Goal: Information Seeking & Learning: Compare options

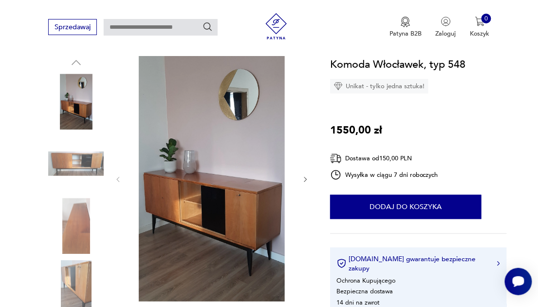
scroll to position [97, 0]
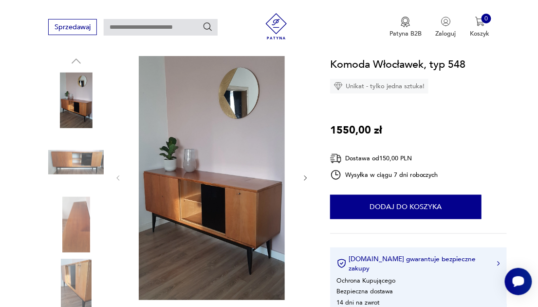
click at [255, 196] on img at bounding box center [211, 177] width 163 height 245
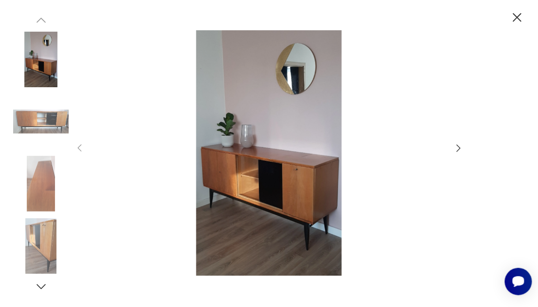
click at [46, 160] on img at bounding box center [40, 183] width 55 height 55
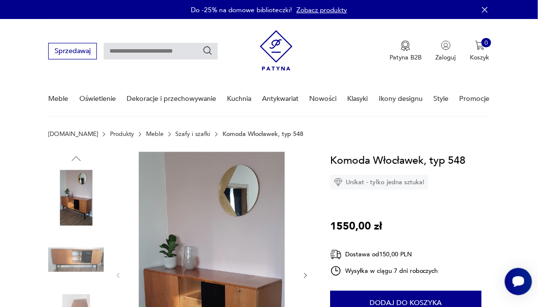
click at [176, 133] on link "Szafy i szafki" at bounding box center [193, 133] width 35 height 7
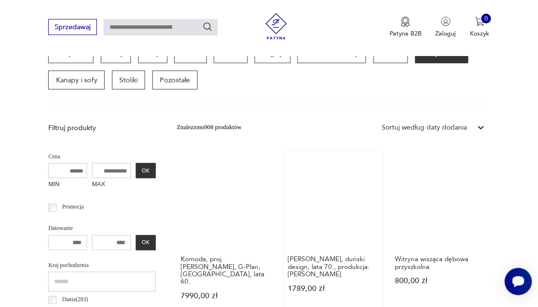
scroll to position [249, 0]
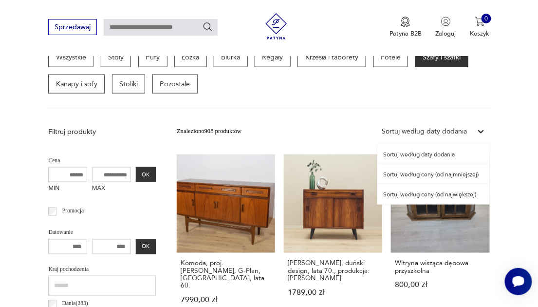
click at [467, 128] on div "Sortuj według daty dodania" at bounding box center [424, 132] width 95 height 12
click at [440, 173] on div "Sortuj według ceny (od najmniejszej)" at bounding box center [433, 174] width 112 height 20
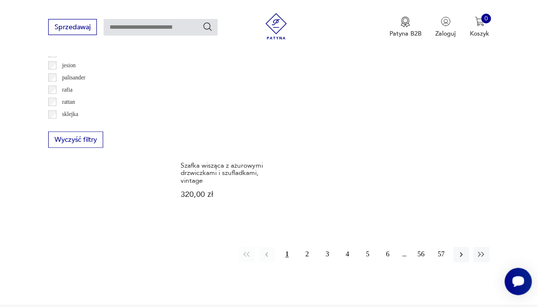
scroll to position [1212, 0]
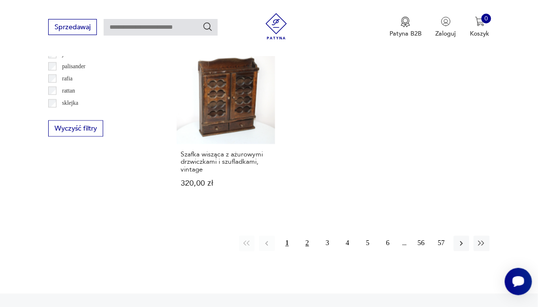
click at [307, 236] on button "2" at bounding box center [307, 244] width 16 height 16
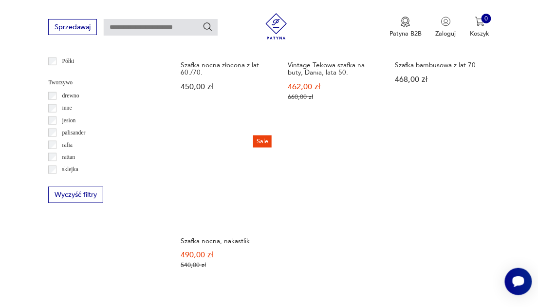
scroll to position [1155, 0]
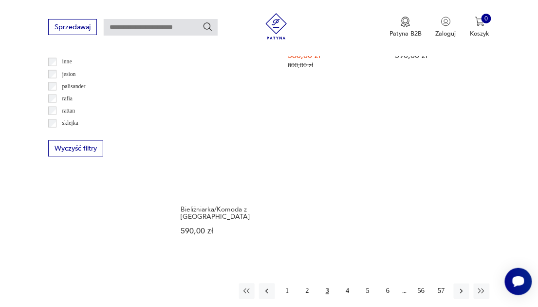
scroll to position [1193, 0]
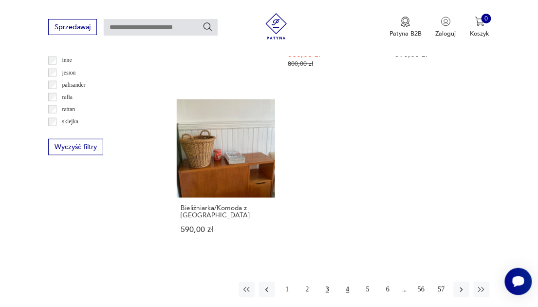
click at [343, 282] on button "4" at bounding box center [348, 290] width 16 height 16
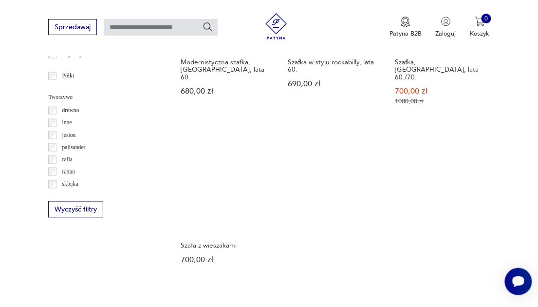
scroll to position [1137, 0]
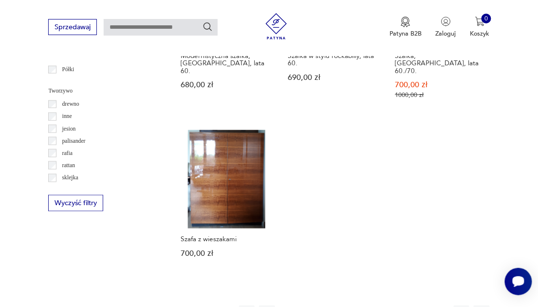
click at [367, 305] on button "5" at bounding box center [368, 313] width 16 height 16
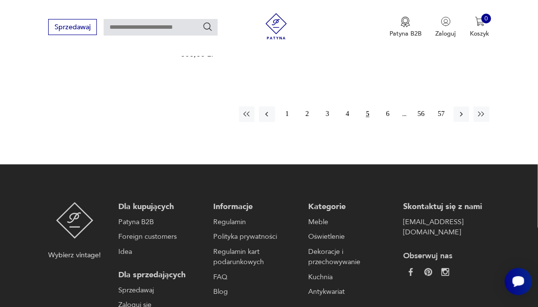
scroll to position [1386, 0]
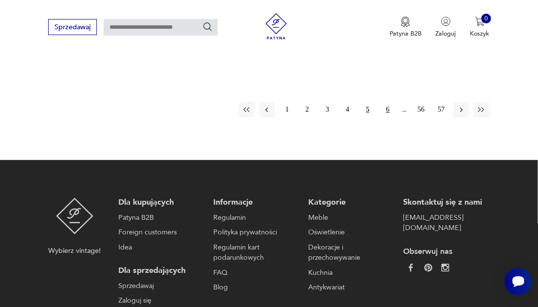
click at [388, 102] on button "6" at bounding box center [388, 110] width 16 height 16
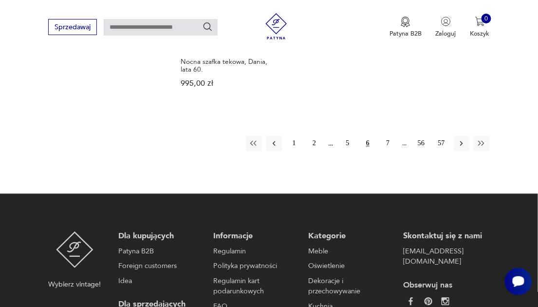
scroll to position [1319, 0]
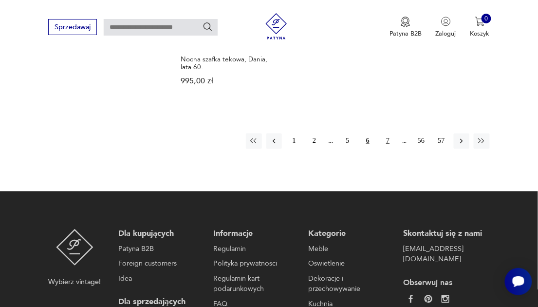
click at [390, 133] on button "7" at bounding box center [388, 141] width 16 height 16
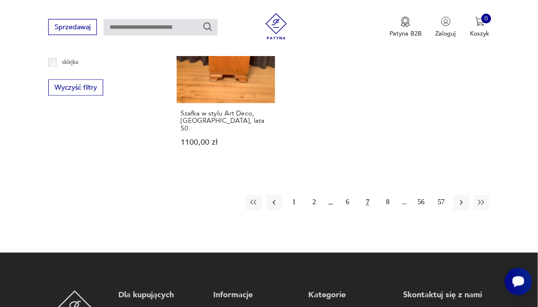
scroll to position [1266, 0]
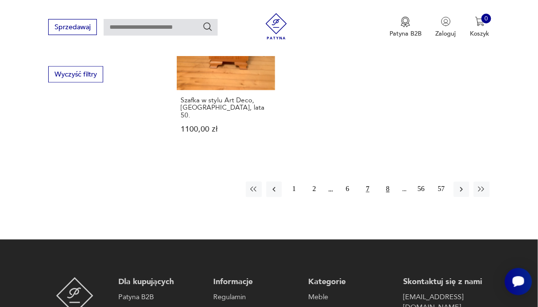
click at [390, 182] on button "8" at bounding box center [388, 190] width 16 height 16
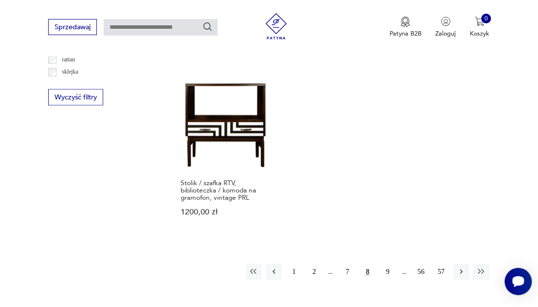
scroll to position [1249, 0]
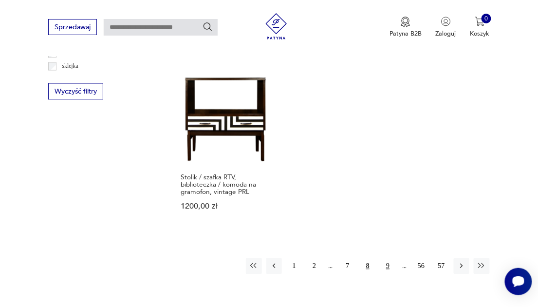
click at [385, 258] on button "9" at bounding box center [388, 266] width 16 height 16
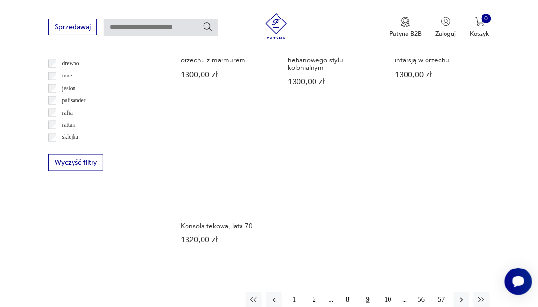
scroll to position [1189, 0]
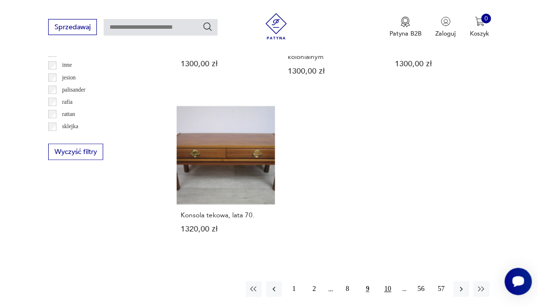
click at [387, 281] on button "10" at bounding box center [388, 289] width 16 height 16
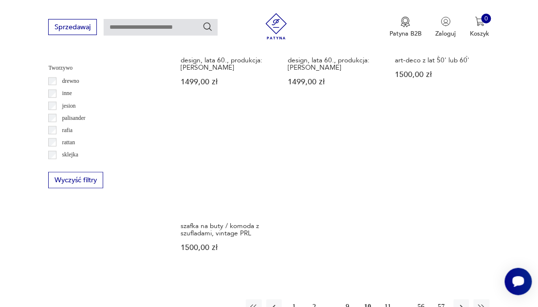
scroll to position [1166, 0]
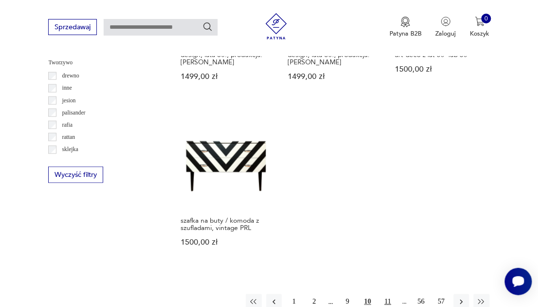
click at [387, 294] on button "11" at bounding box center [388, 302] width 16 height 16
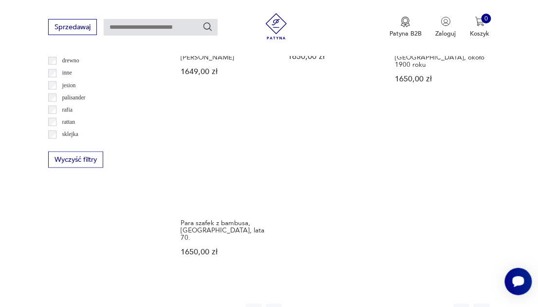
scroll to position [1238, 0]
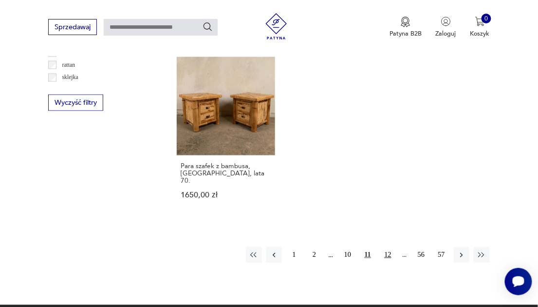
click at [393, 247] on button "12" at bounding box center [388, 255] width 16 height 16
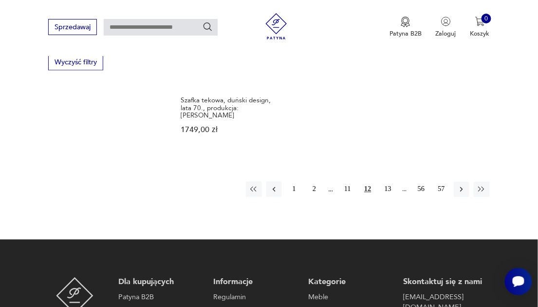
scroll to position [1281, 0]
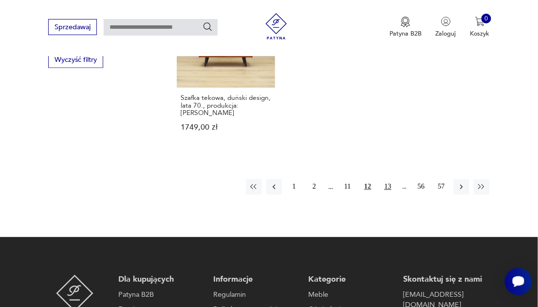
click at [385, 179] on button "13" at bounding box center [388, 187] width 16 height 16
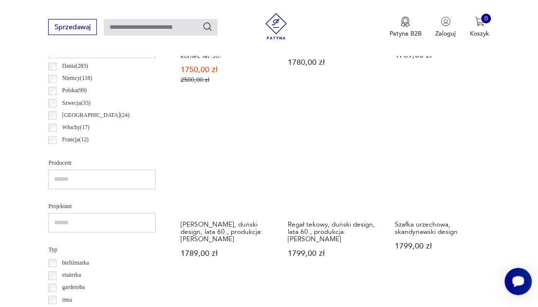
scroll to position [488, 0]
